Goal: Task Accomplishment & Management: Use online tool/utility

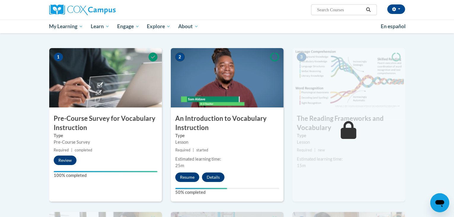
scroll to position [107, 0]
click at [187, 175] on button "Resume" at bounding box center [187, 176] width 24 height 9
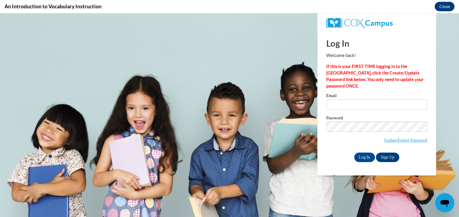
scroll to position [0, 0]
type input "[EMAIL_ADDRESS][DOMAIN_NAME]"
click at [358, 154] on input "Log In" at bounding box center [364, 156] width 21 height 9
